Goal: Information Seeking & Learning: Understand process/instructions

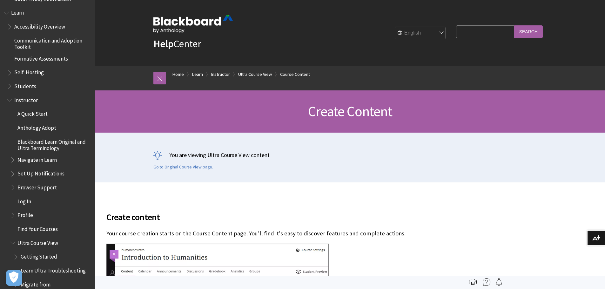
scroll to position [382, 0]
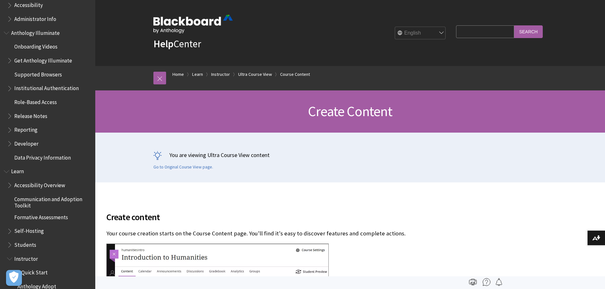
click at [227, 215] on span "Create content" at bounding box center [303, 217] width 394 height 13
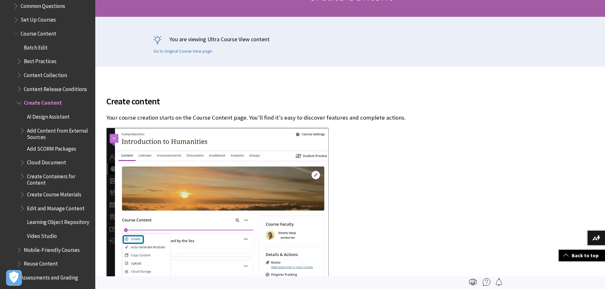
scroll to position [0, 0]
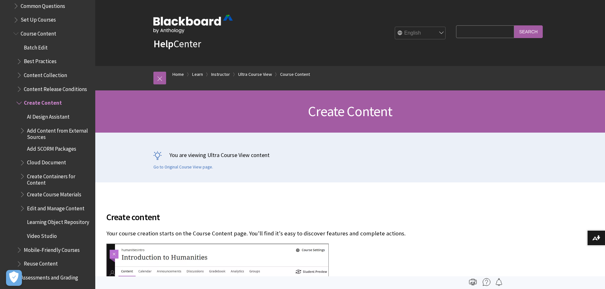
click at [453, 35] on fieldset "Search Query Search" at bounding box center [500, 33] width 94 height 19
click at [473, 31] on input "Search Query" at bounding box center [485, 31] width 58 height 12
type input "add instructors"
click at [514, 25] on input "Search" at bounding box center [528, 31] width 29 height 12
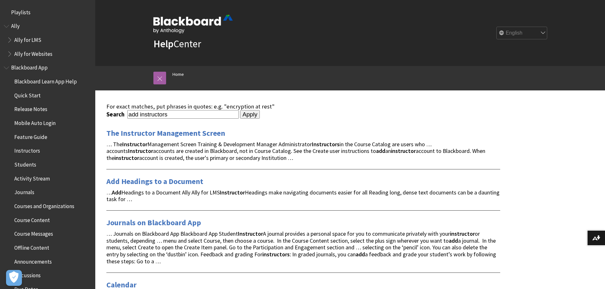
click at [153, 111] on input "add instructors" at bounding box center [183, 114] width 112 height 9
type input "add staff"
click at [240, 110] on input "Apply" at bounding box center [250, 114] width 20 height 9
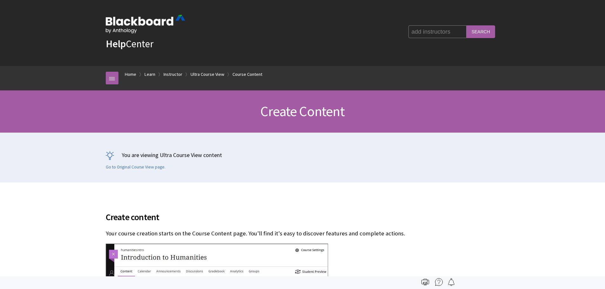
scroll to position [954, 0]
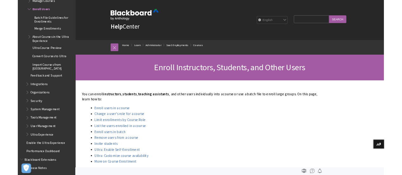
scroll to position [778, 0]
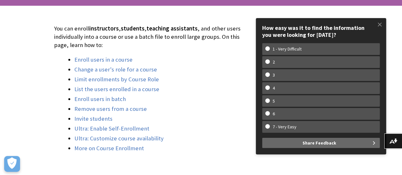
click at [186, 111] on li "Remove users from a course" at bounding box center [164, 109] width 180 height 9
click at [378, 23] on span at bounding box center [379, 24] width 13 height 13
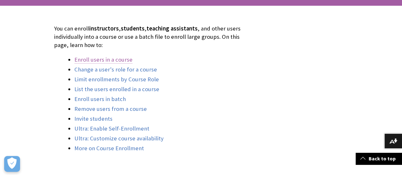
click at [105, 58] on link "Enroll users in a course" at bounding box center [103, 60] width 58 height 8
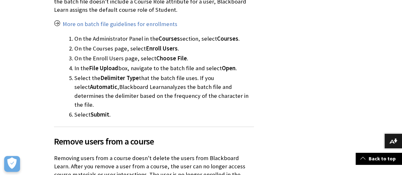
scroll to position [1938, 0]
